Goal: Task Accomplishment & Management: Complete application form

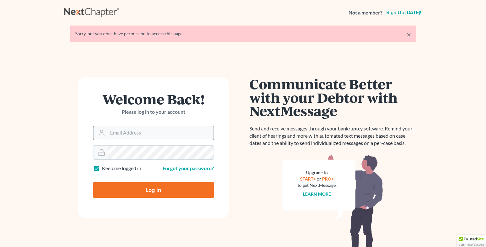
click at [150, 138] on input "Email Address" at bounding box center [161, 133] width 106 height 14
type input "[EMAIL_ADDRESS][DOMAIN_NAME]"
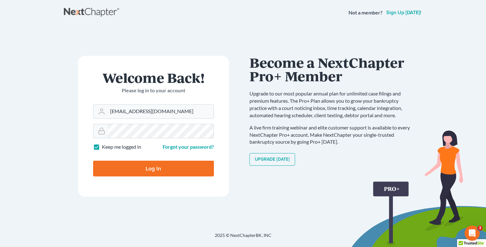
click at [120, 171] on input "Log In" at bounding box center [153, 169] width 121 height 16
type input "Thinking..."
click at [133, 108] on input "Email Address" at bounding box center [161, 112] width 106 height 14
type input "[EMAIL_ADDRESS][DOMAIN_NAME]"
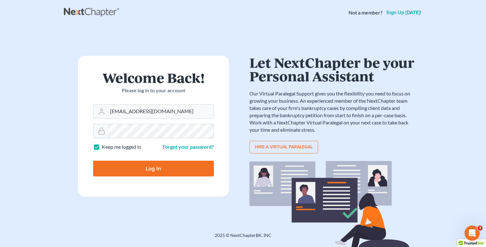
click at [136, 173] on input "Log In" at bounding box center [153, 169] width 121 height 16
type input "Thinking..."
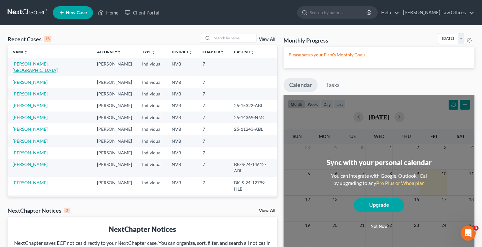
click at [18, 65] on link "Tripp, Delta" at bounding box center [35, 67] width 45 height 12
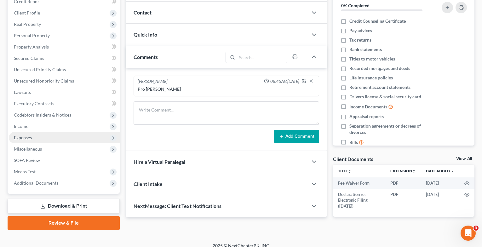
scroll to position [88, 0]
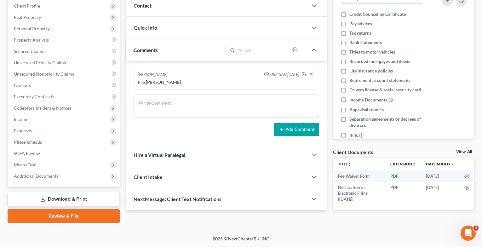
click at [65, 199] on link "Download & Print" at bounding box center [64, 199] width 112 height 15
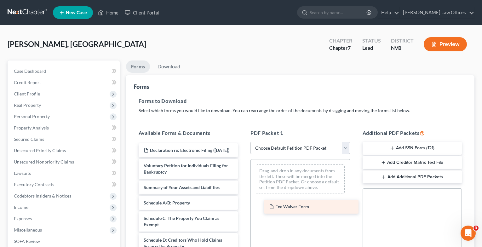
drag, startPoint x: 181, startPoint y: 151, endPoint x: 306, endPoint y: 207, distance: 137.4
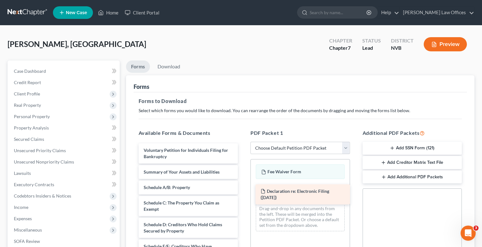
drag, startPoint x: 190, startPoint y: 157, endPoint x: 306, endPoint y: 198, distance: 123.8
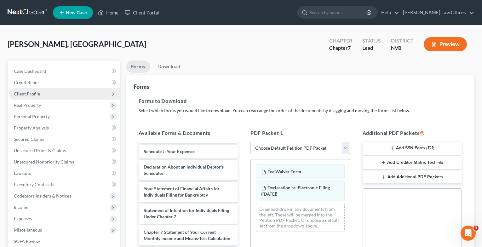
click at [33, 92] on span "Client Profile" at bounding box center [27, 93] width 26 height 5
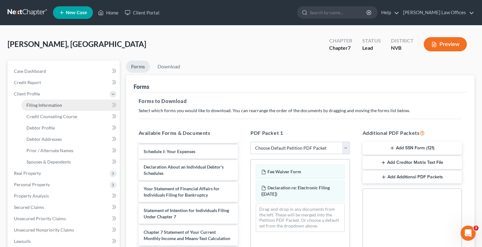
click at [41, 104] on span "Filing Information" at bounding box center [44, 104] width 36 height 5
select select "1"
select select "0"
select select "31"
